Goal: Information Seeking & Learning: Learn about a topic

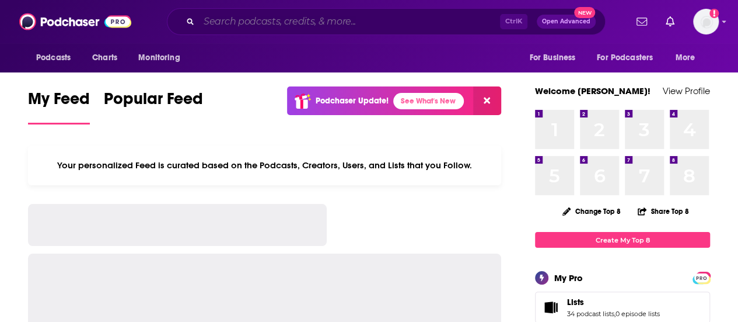
click at [401, 20] on input "Search podcasts, credits, & more..." at bounding box center [349, 21] width 301 height 19
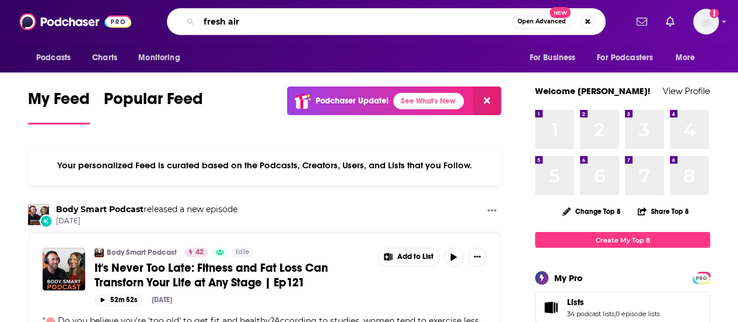
type input "fresh air"
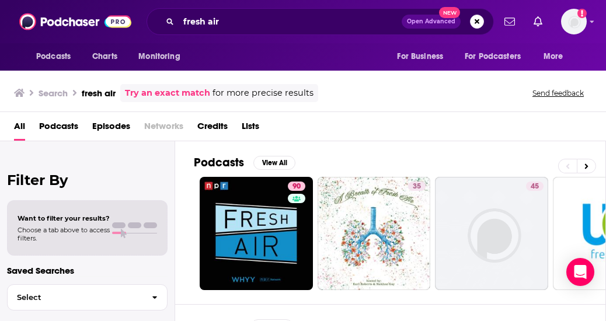
click at [431, 100] on div "Search fresh air Try an exact match for more precise results Send feedback" at bounding box center [300, 93] width 573 height 18
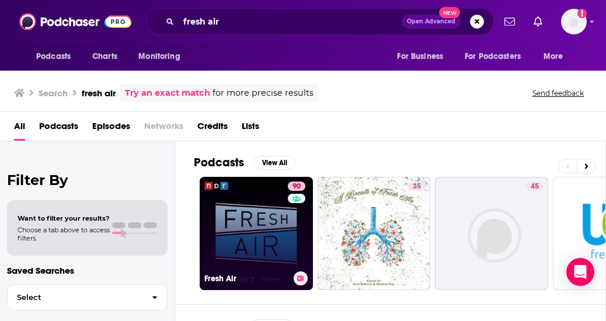
click at [256, 223] on link "90 Fresh Air" at bounding box center [256, 233] width 113 height 113
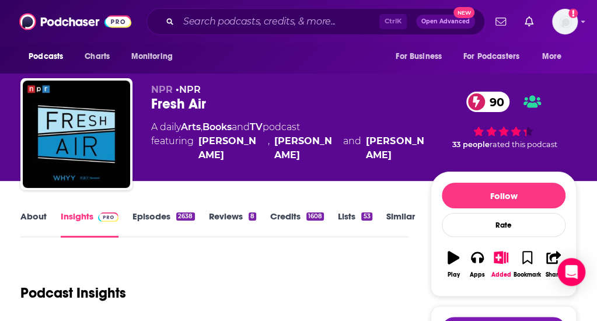
click at [180, 229] on link "Episodes 2638" at bounding box center [163, 224] width 62 height 27
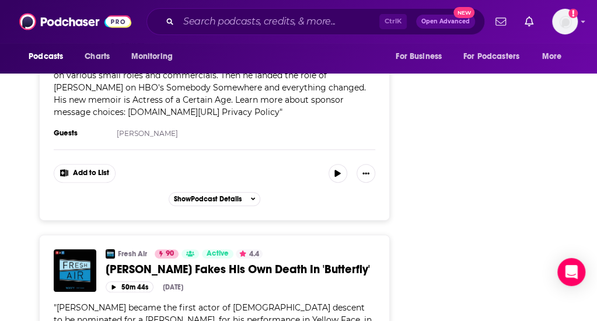
scroll to position [5439, 0]
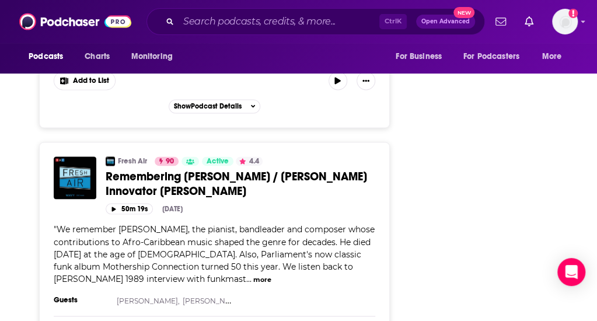
scroll to position [6058, 0]
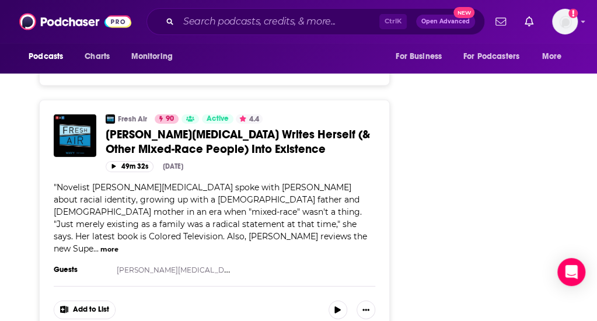
scroll to position [12271, 0]
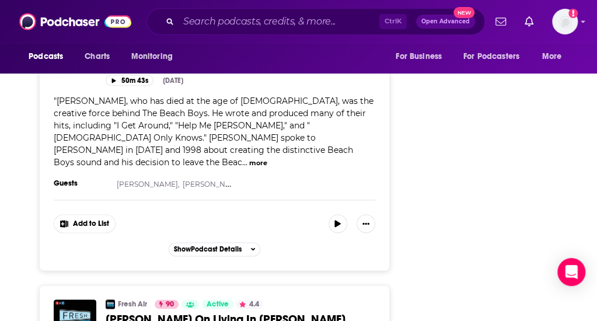
scroll to position [18476, 0]
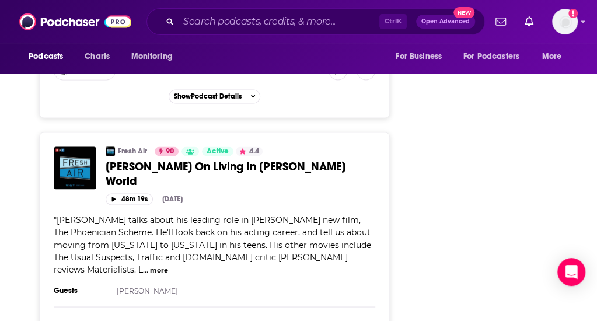
scroll to position [18710, 0]
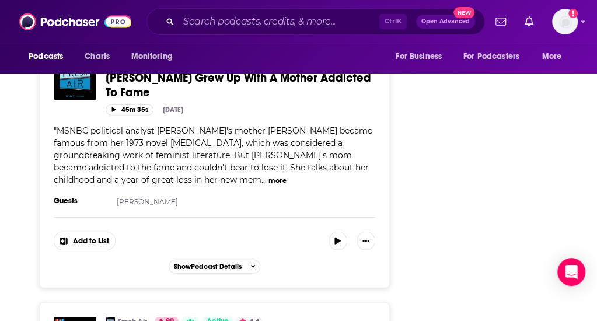
scroll to position [19153, 0]
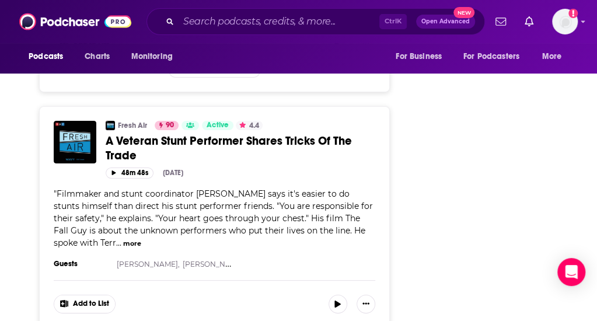
scroll to position [21394, 0]
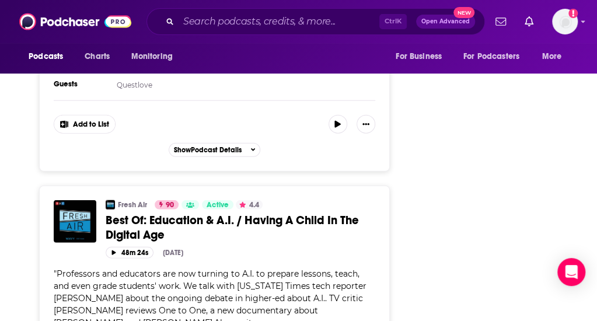
scroll to position [22584, 0]
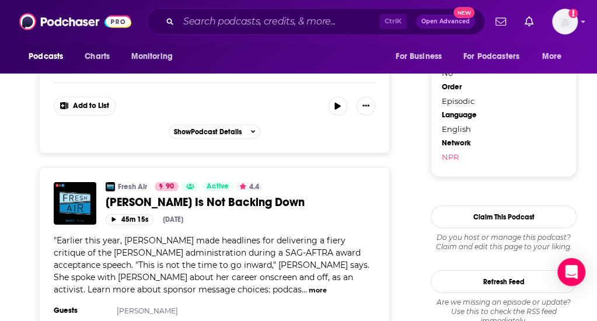
scroll to position [0, 0]
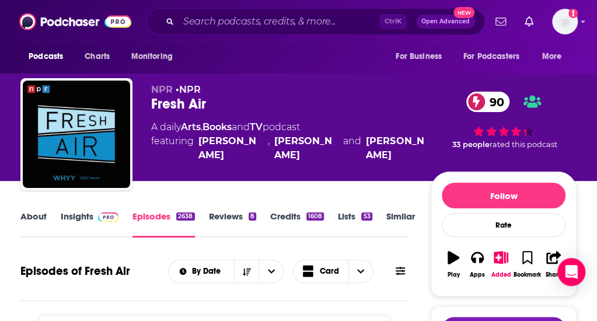
click at [98, 226] on link "Insights" at bounding box center [90, 224] width 58 height 27
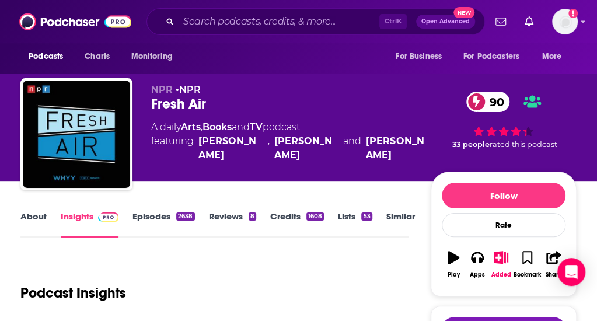
click at [47, 225] on link "About" at bounding box center [33, 224] width 26 height 27
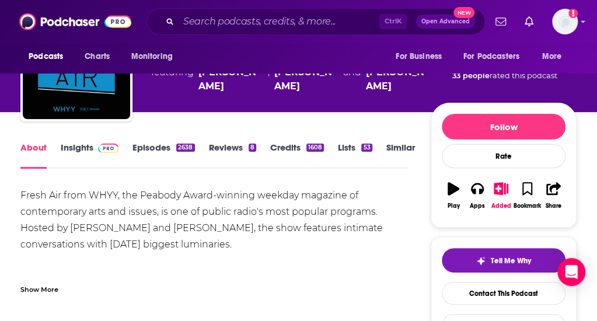
scroll to position [70, 0]
